Goal: Transaction & Acquisition: Book appointment/travel/reservation

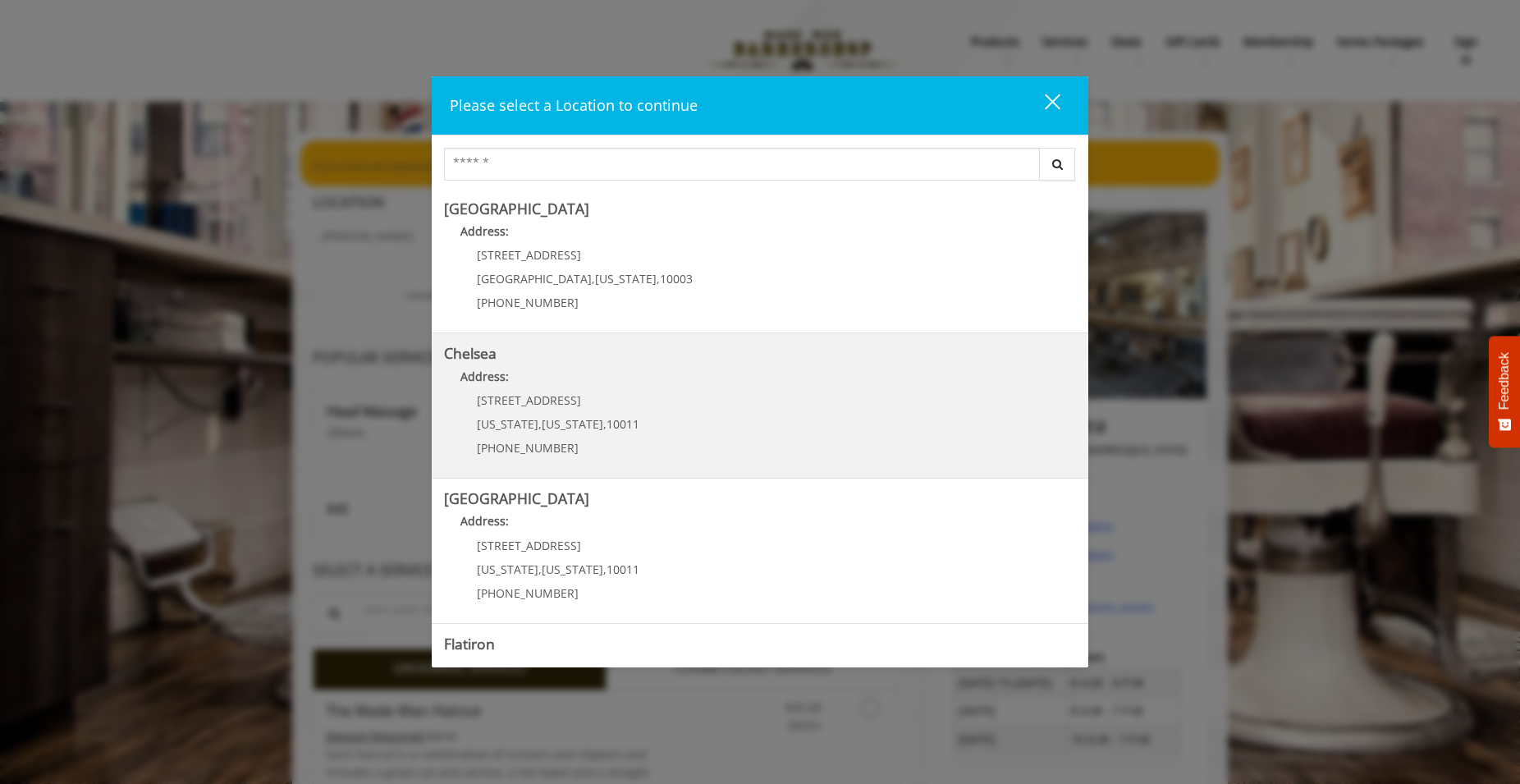
click at [699, 422] on link "Chelsea Address: [STREET_ADDRESS][US_STATE][US_STATE] (917) 639-3902" at bounding box center [760, 405] width 632 height 120
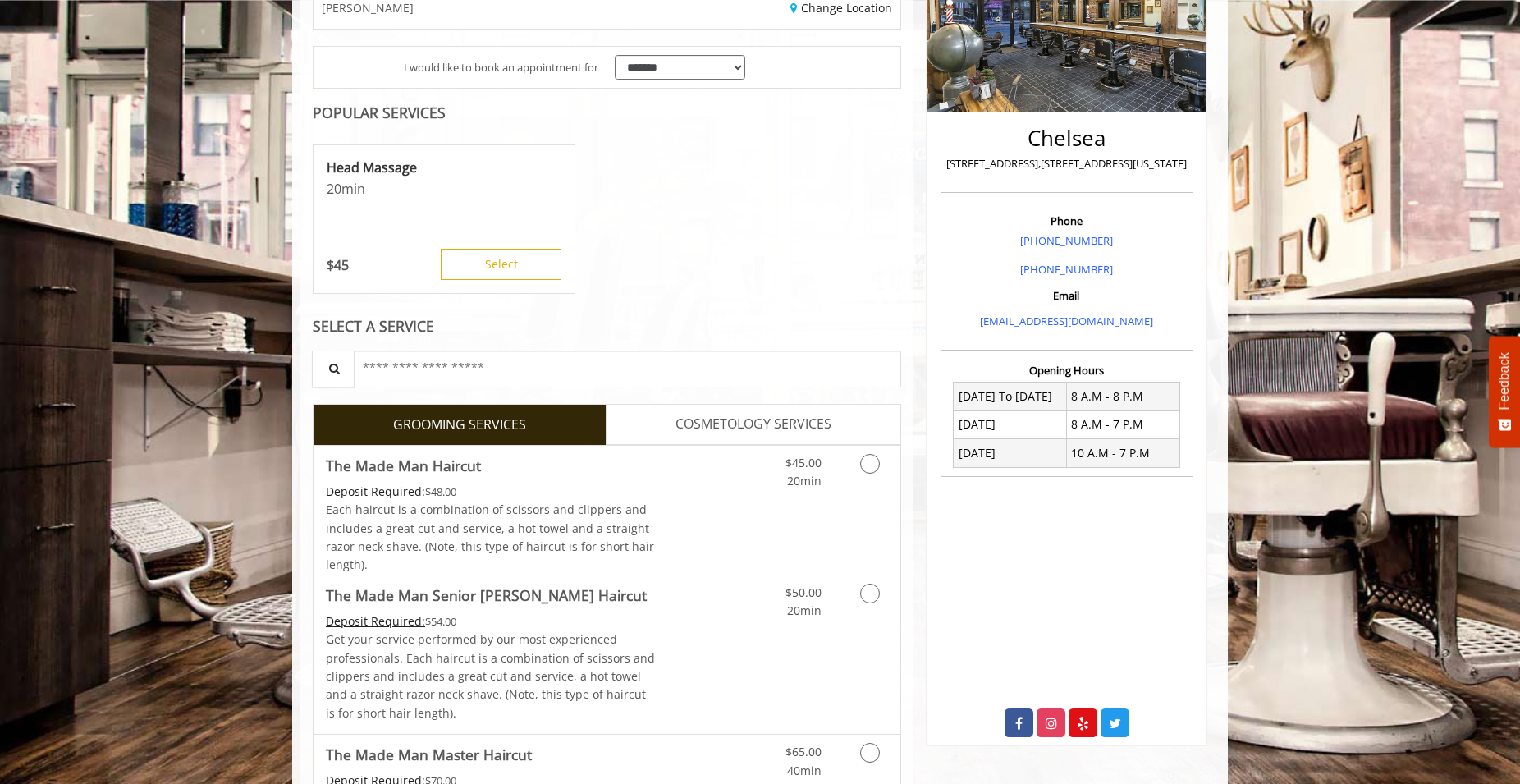
scroll to position [84, 0]
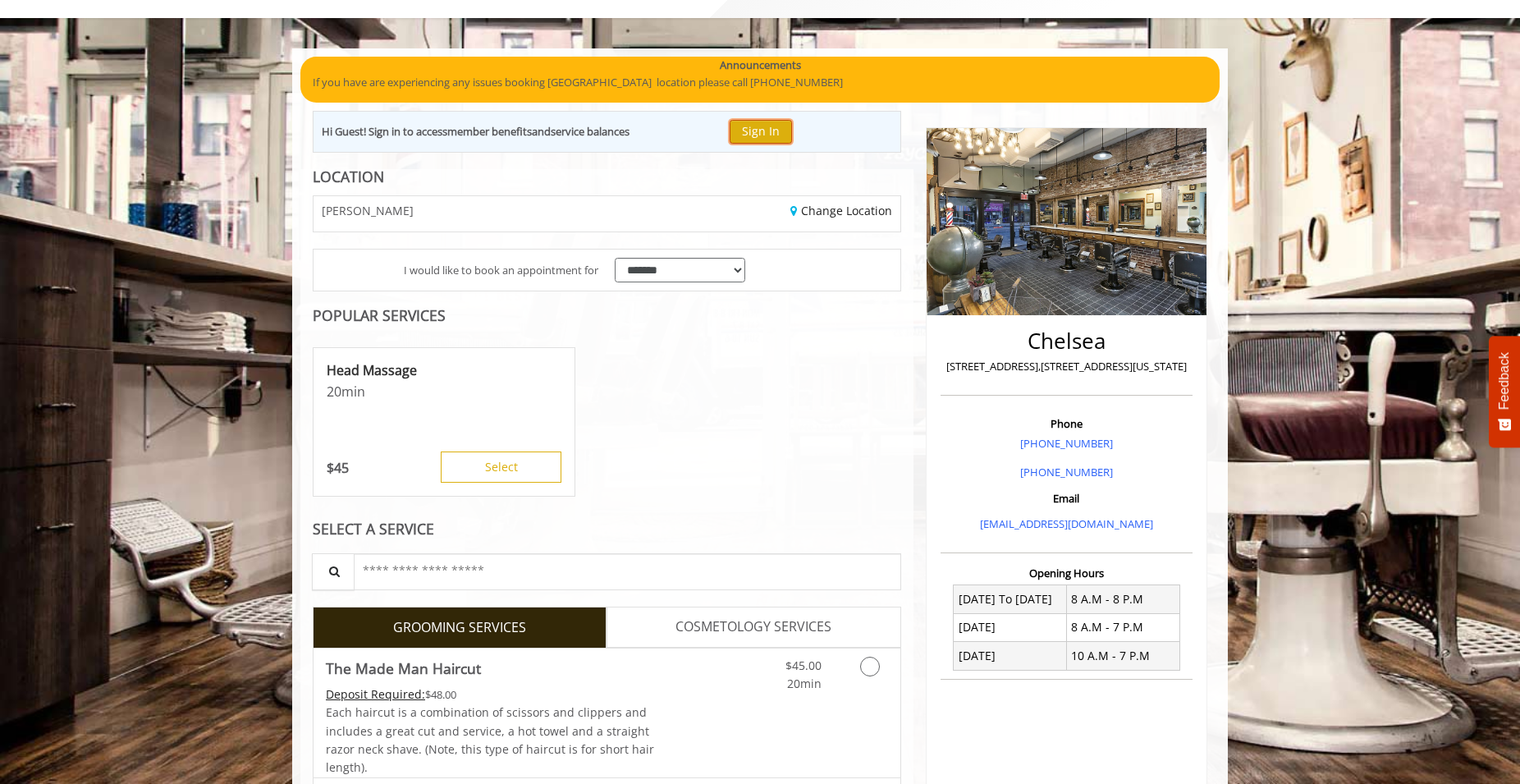
click at [777, 126] on button "Sign In" at bounding box center [761, 131] width 62 height 24
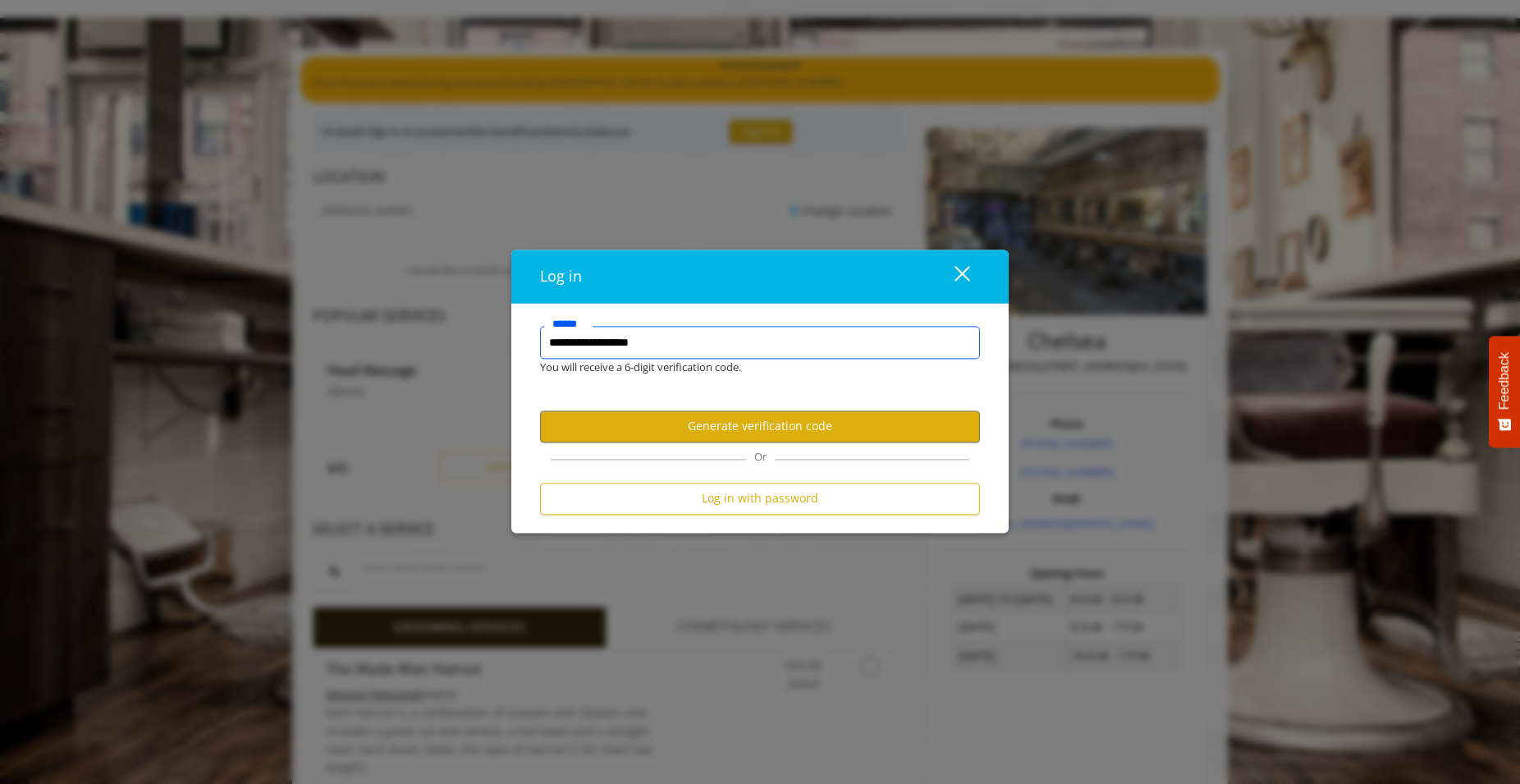
type input "**********"
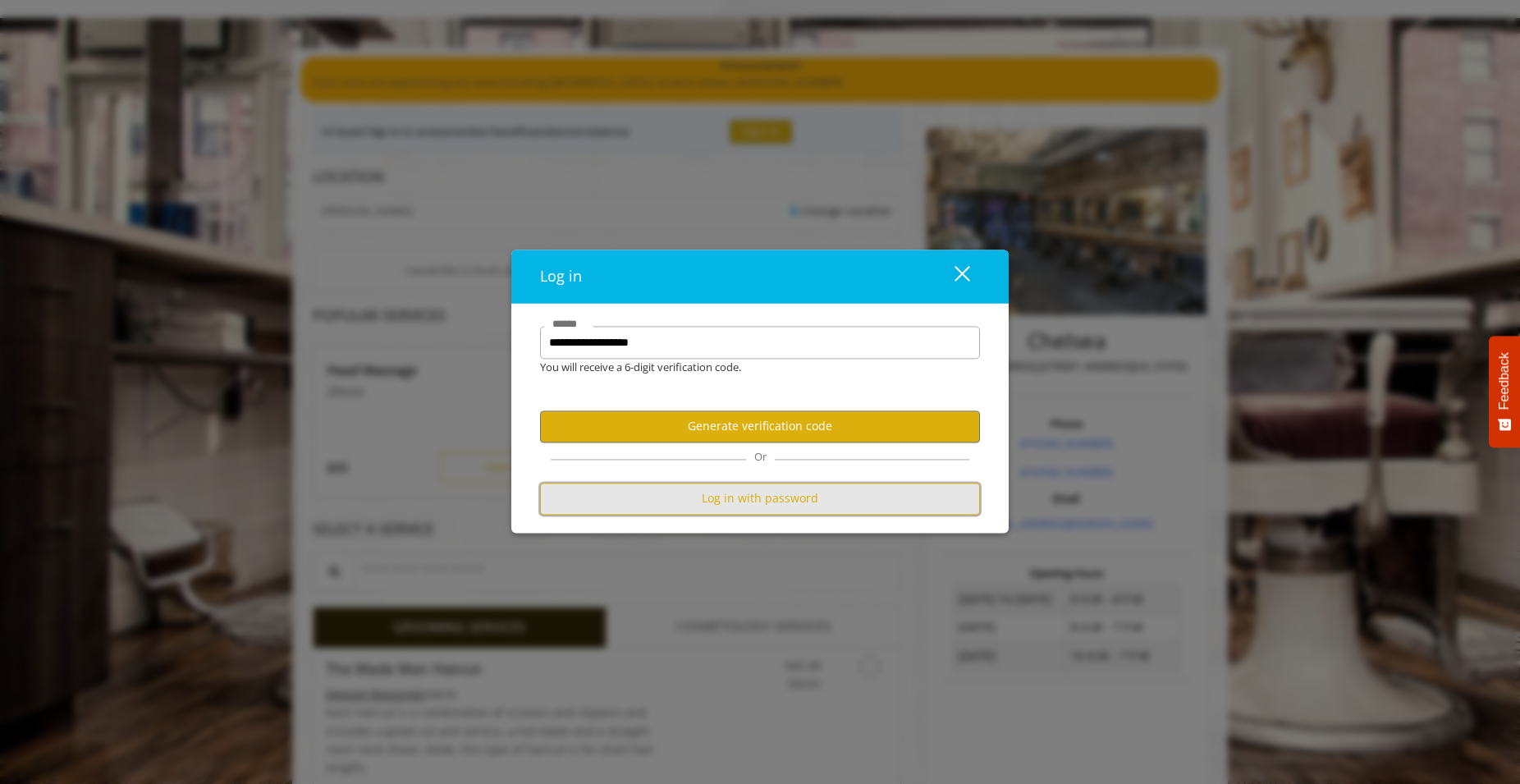
click at [779, 492] on button "Log in with password" at bounding box center [760, 499] width 440 height 32
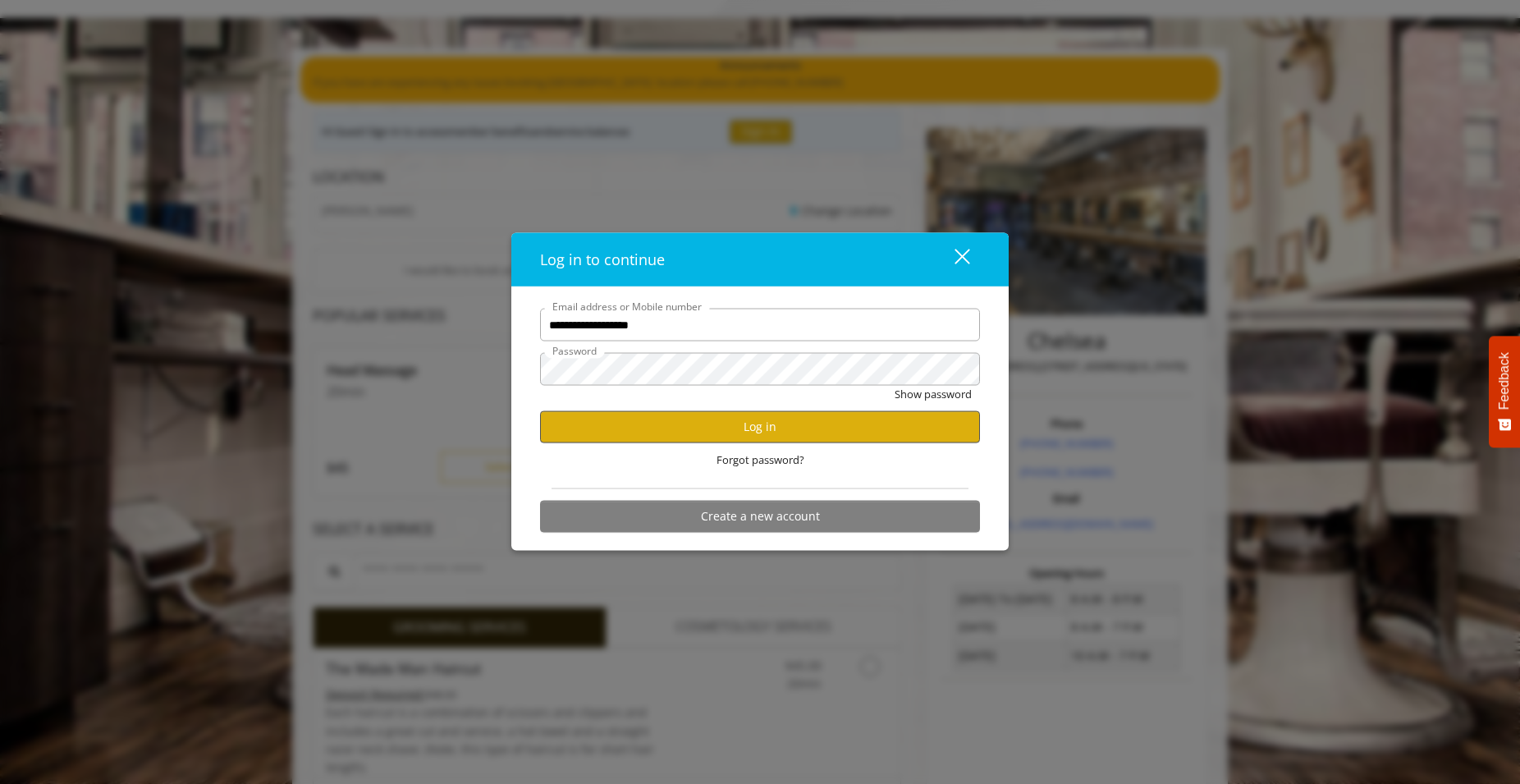
type input "**********"
click at [746, 424] on button "Log in" at bounding box center [760, 426] width 440 height 32
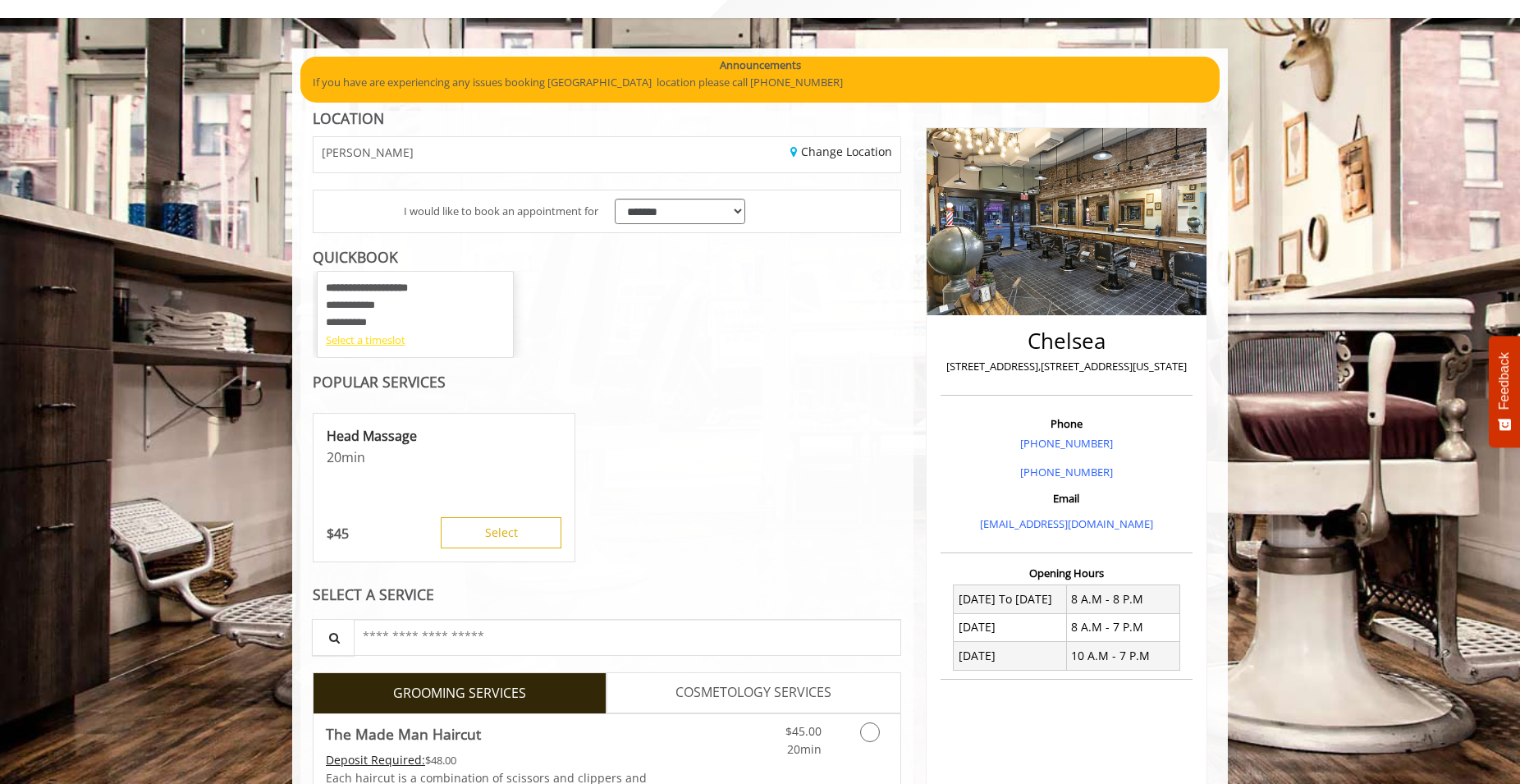
click at [379, 341] on div "Select a timeslot" at bounding box center [415, 340] width 179 height 17
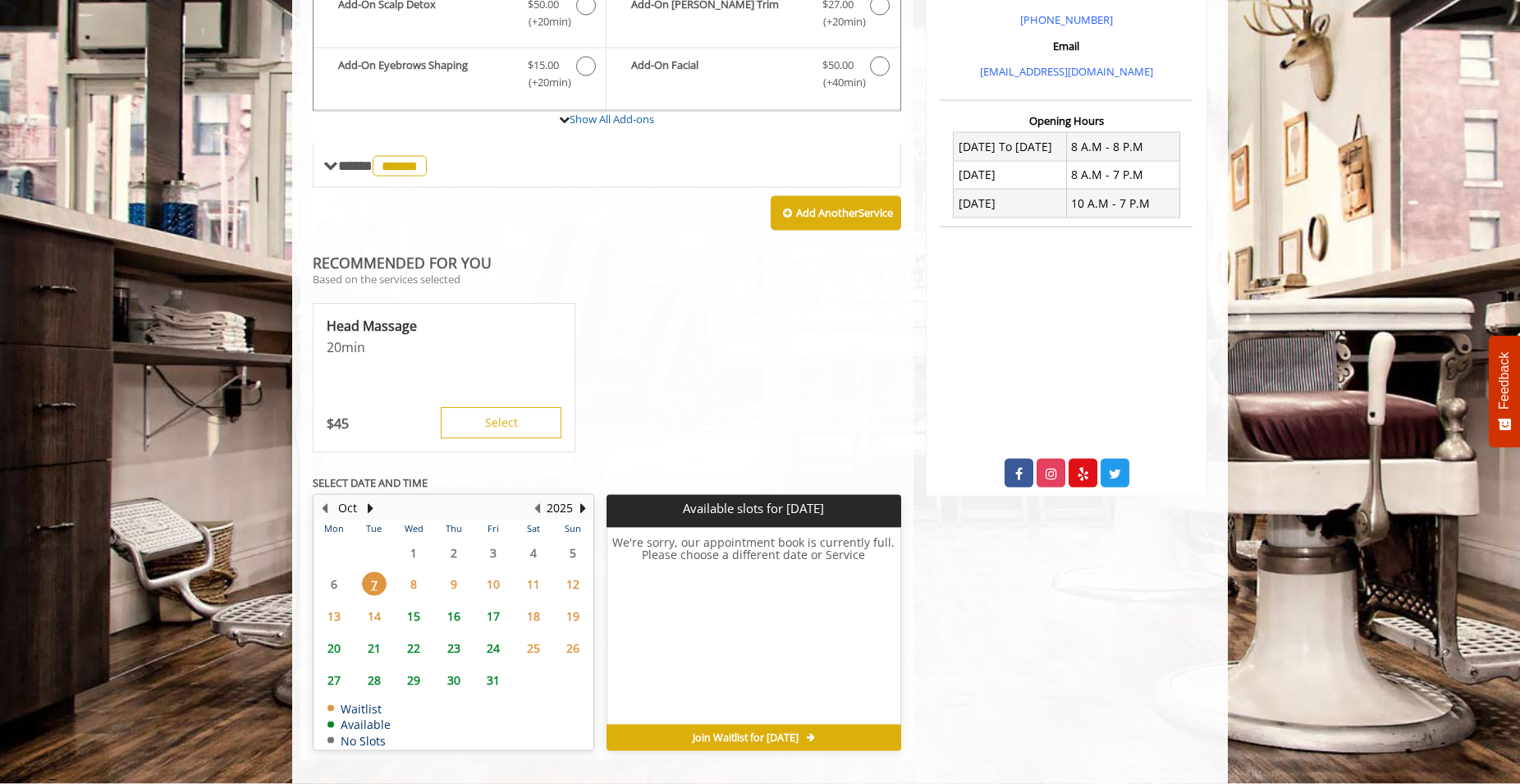
scroll to position [553, 0]
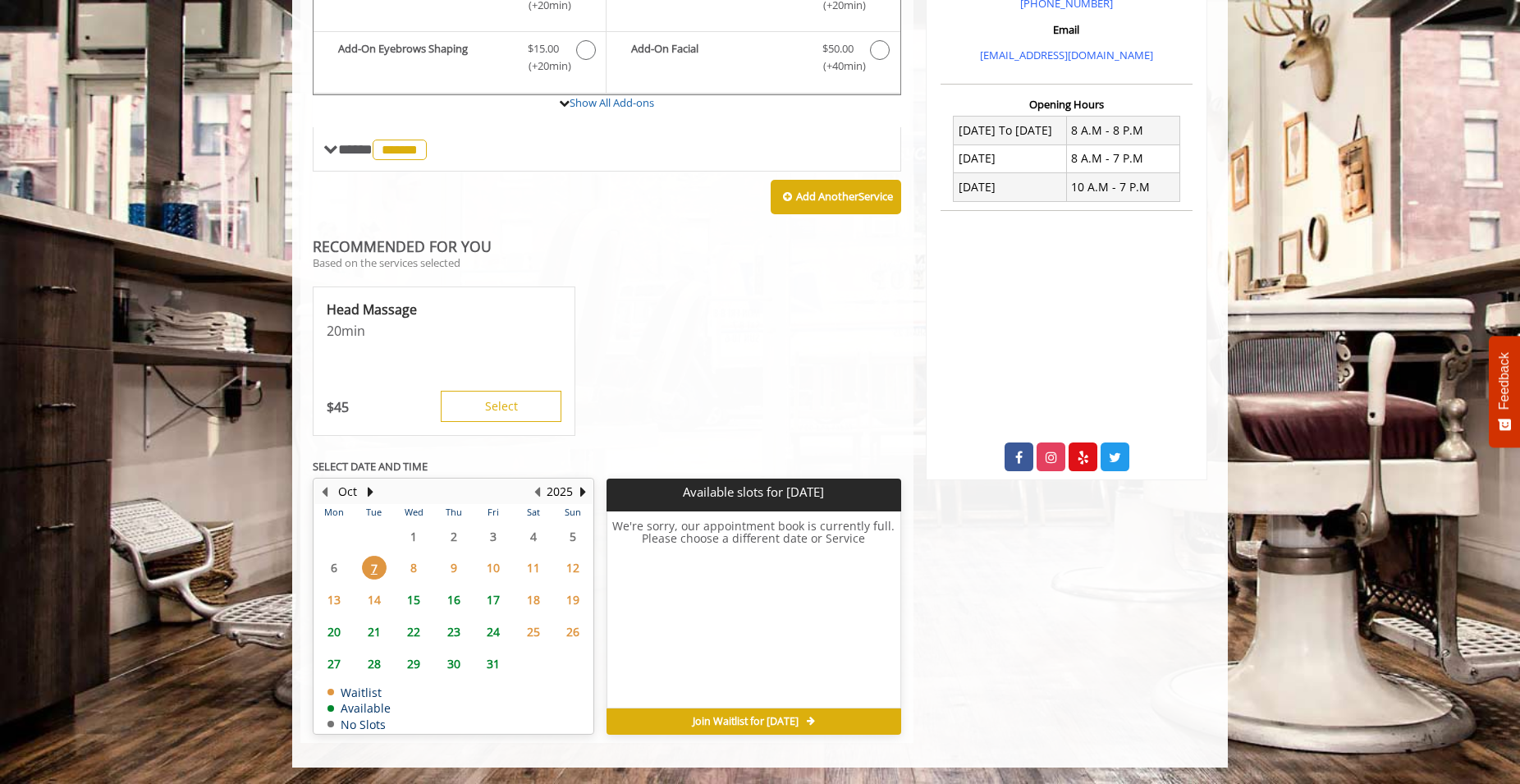
click at [416, 563] on span "8" at bounding box center [414, 568] width 25 height 24
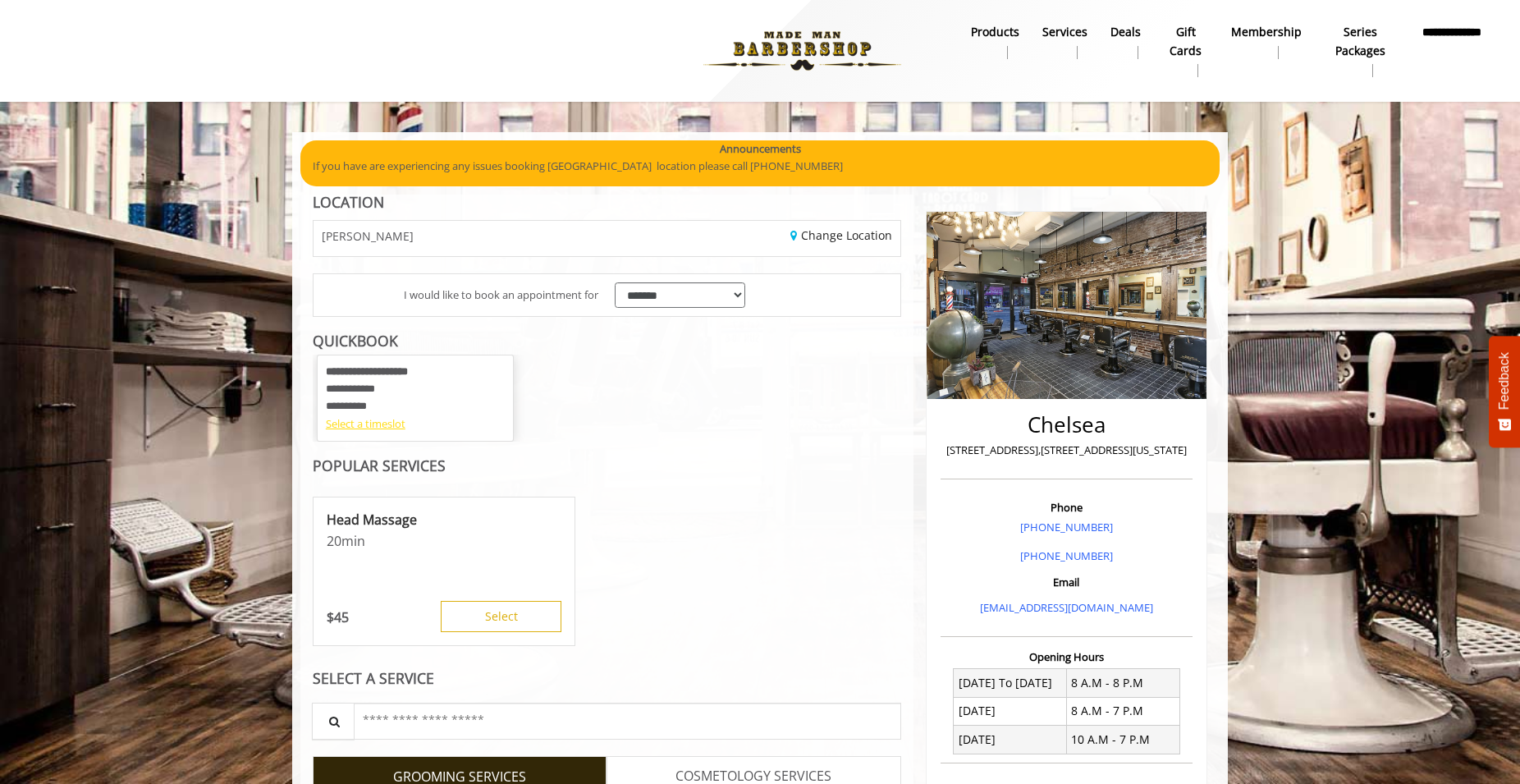
click at [381, 419] on div "Select a timeslot" at bounding box center [415, 424] width 179 height 17
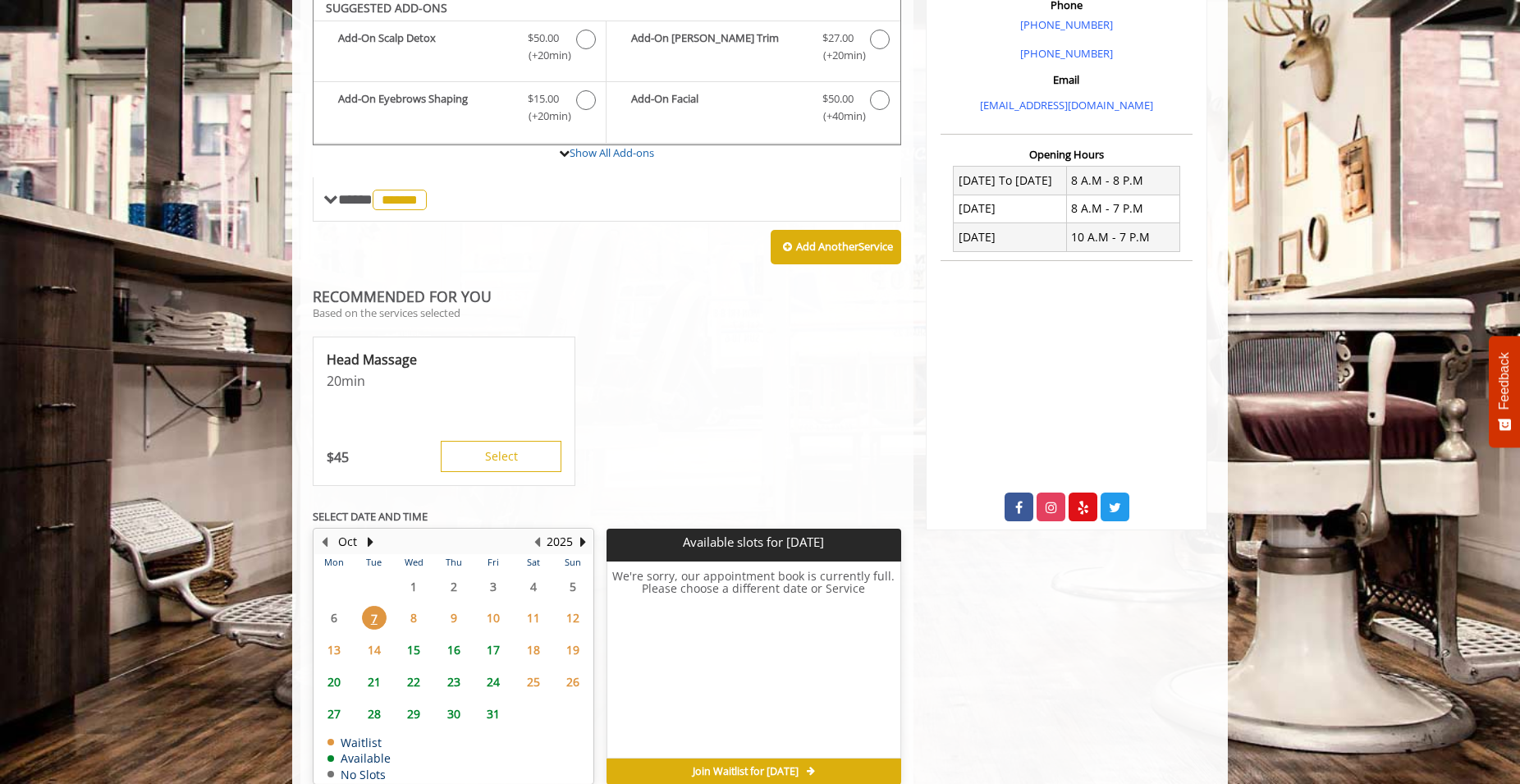
scroll to position [167, 0]
